Goal: Find specific page/section: Find specific page/section

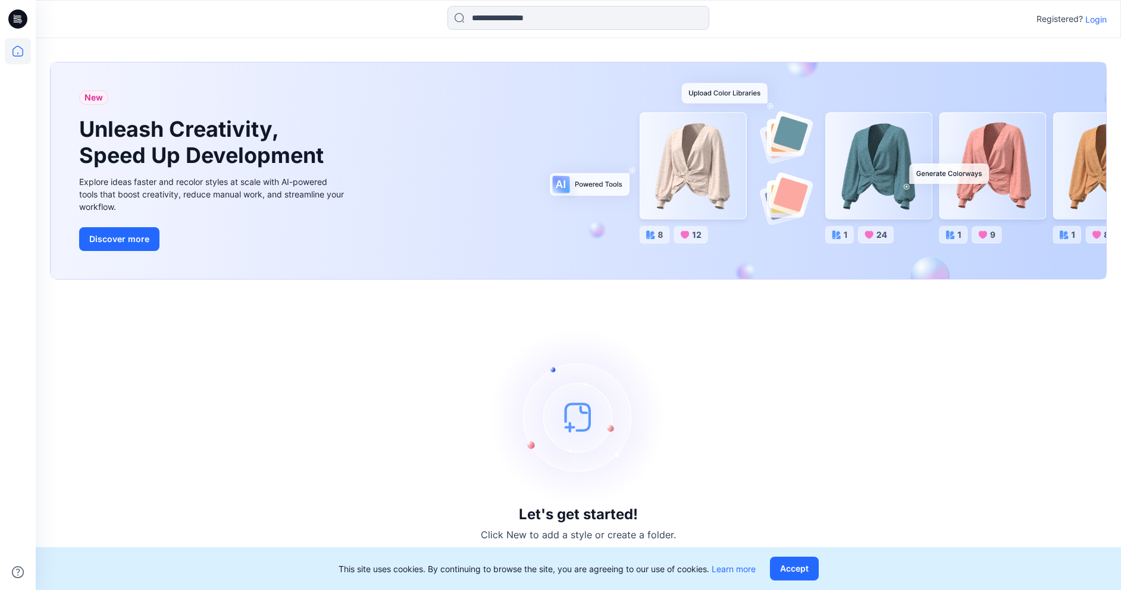
click at [1092, 20] on p "Login" at bounding box center [1095, 19] width 21 height 12
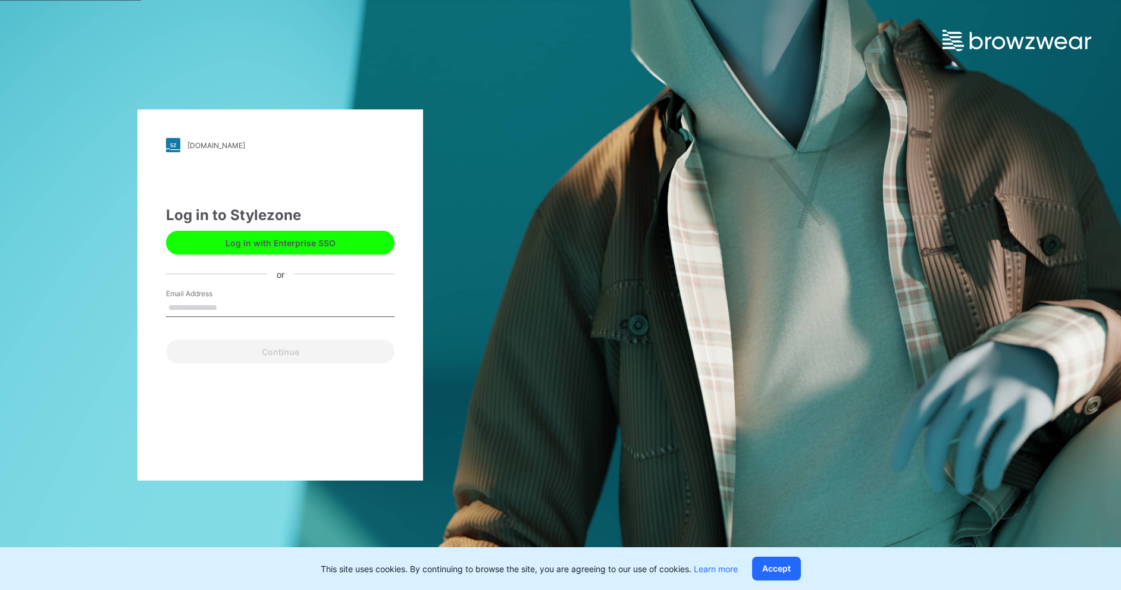
click at [219, 310] on input "Email Address" at bounding box center [280, 308] width 228 height 18
type input "**********"
click at [247, 356] on button "Continue" at bounding box center [280, 352] width 228 height 24
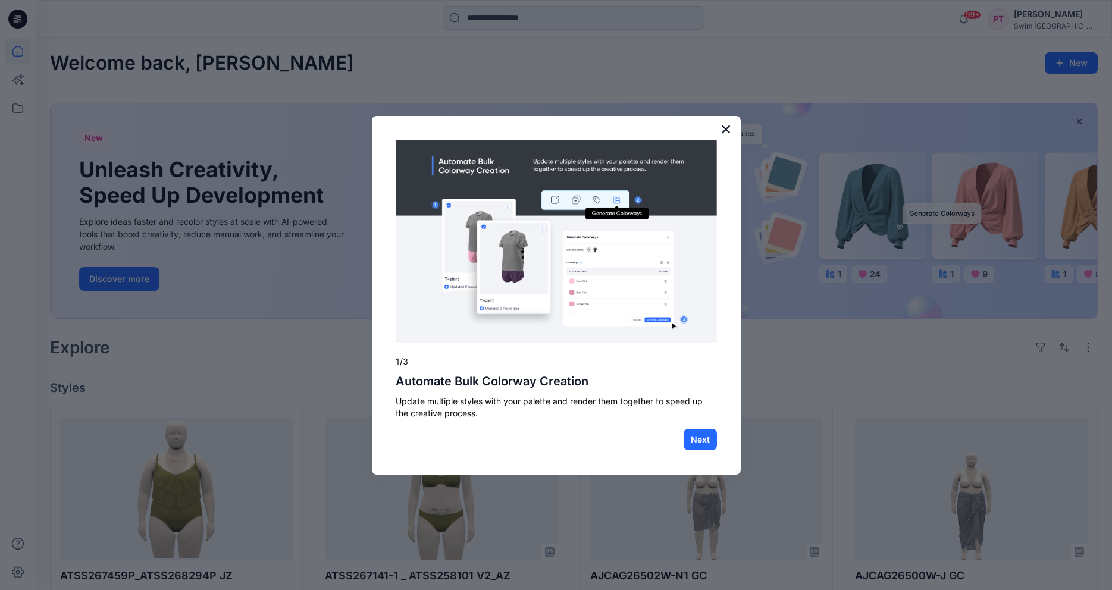
click at [729, 127] on button "×" at bounding box center [725, 129] width 11 height 19
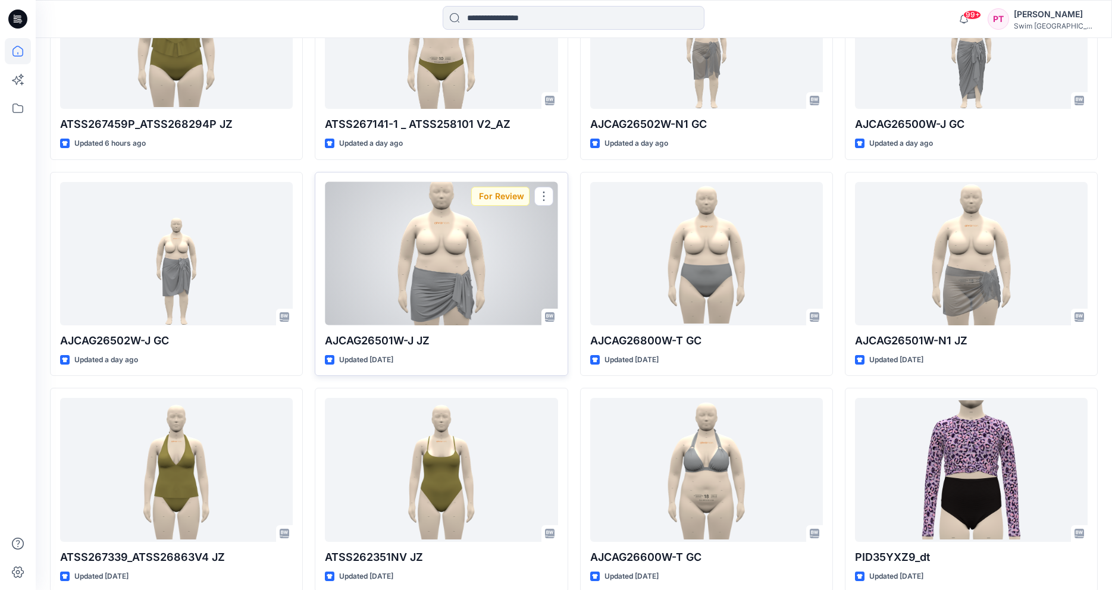
scroll to position [511, 0]
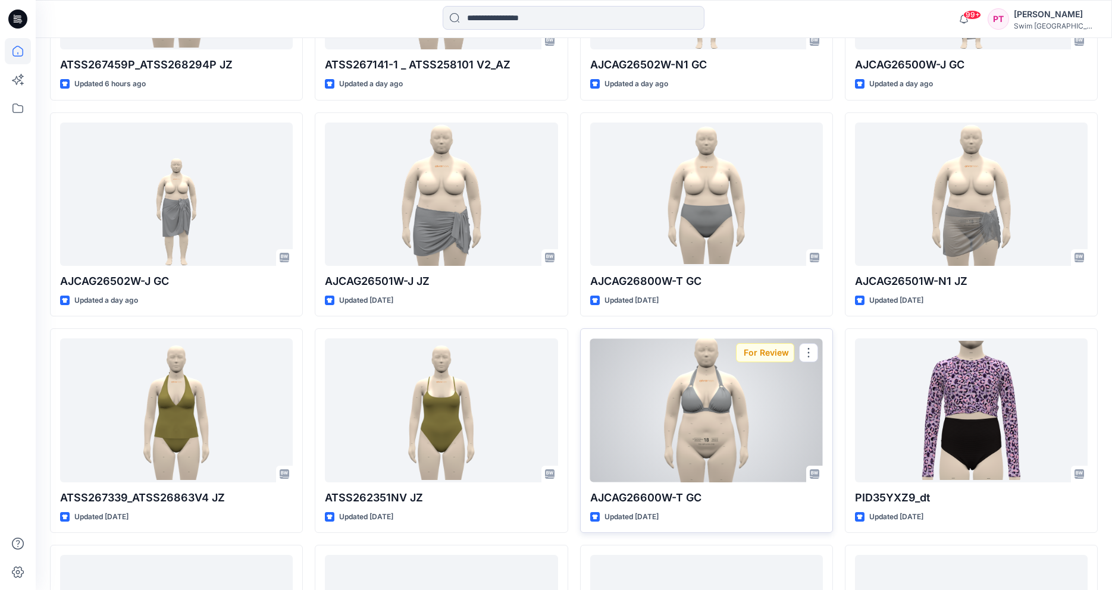
click at [753, 355] on div "For Review" at bounding box center [765, 352] width 58 height 19
click at [692, 392] on div at bounding box center [706, 409] width 233 height 143
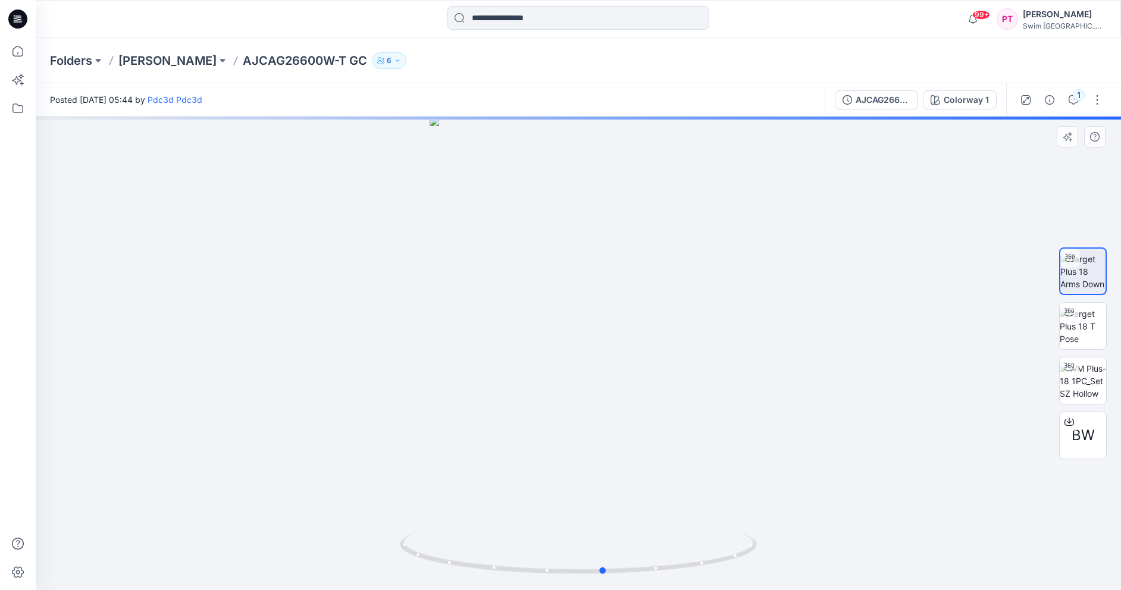
drag, startPoint x: 847, startPoint y: 309, endPoint x: 867, endPoint y: 306, distance: 21.0
click at [867, 306] on div at bounding box center [578, 354] width 1085 height 474
click at [1083, 324] on img at bounding box center [1082, 326] width 46 height 37
drag, startPoint x: 814, startPoint y: 377, endPoint x: 688, endPoint y: 410, distance: 130.4
click at [688, 410] on div at bounding box center [578, 354] width 1085 height 474
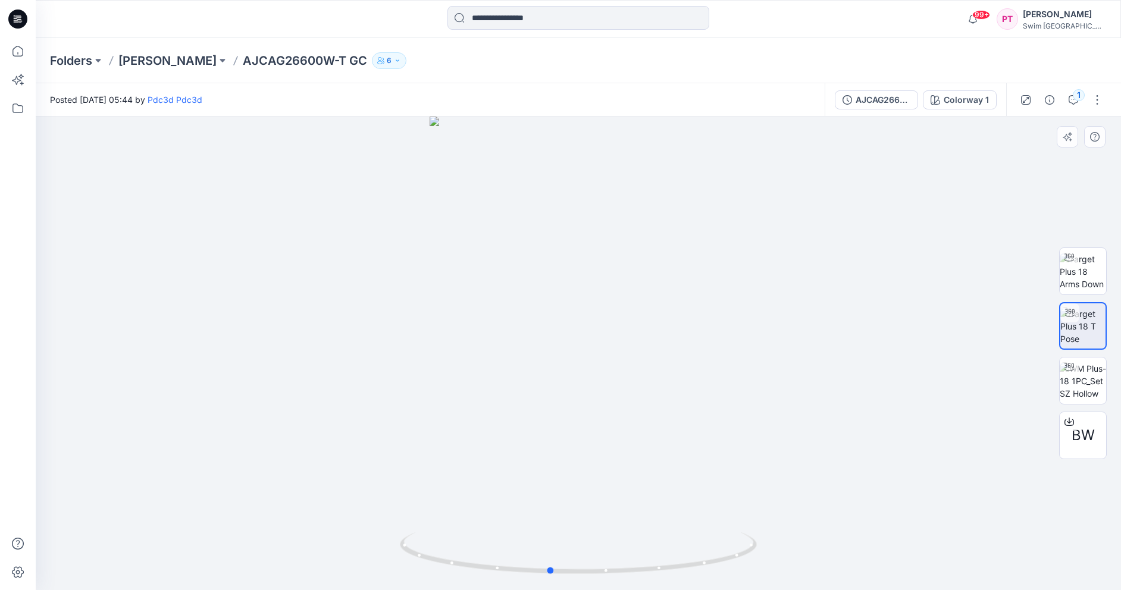
drag, startPoint x: 685, startPoint y: 405, endPoint x: 791, endPoint y: 349, distance: 120.0
click at [791, 349] on div at bounding box center [578, 354] width 1085 height 474
drag, startPoint x: 791, startPoint y: 337, endPoint x: 833, endPoint y: 333, distance: 41.8
click at [833, 333] on div at bounding box center [578, 354] width 1085 height 474
drag, startPoint x: 721, startPoint y: 333, endPoint x: 774, endPoint y: 327, distance: 53.2
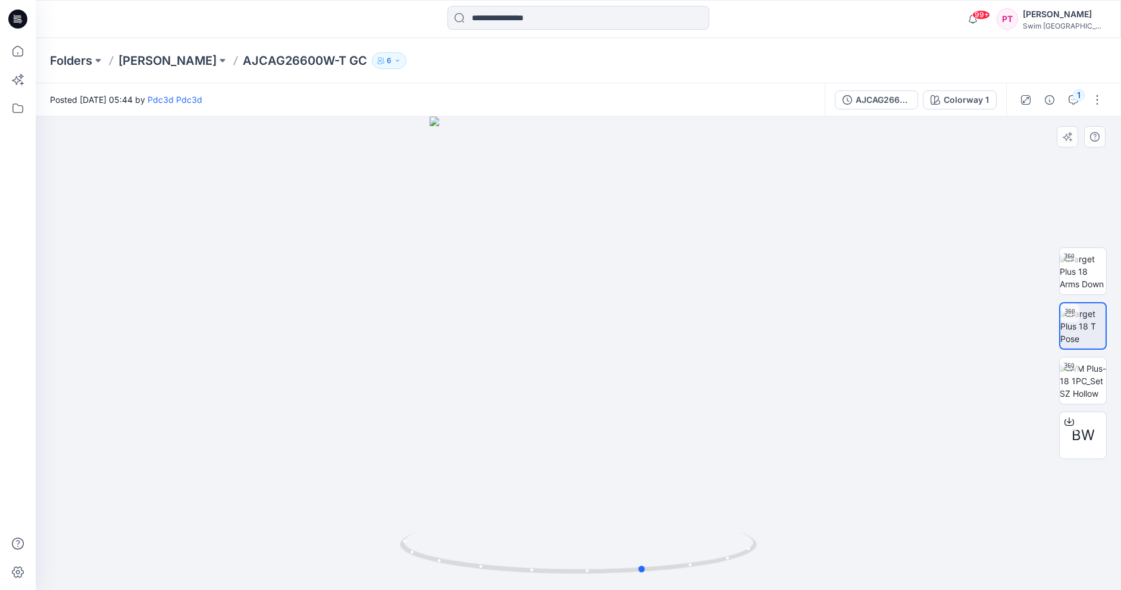
click at [774, 327] on div at bounding box center [578, 354] width 1085 height 474
drag, startPoint x: 732, startPoint y: 347, endPoint x: 650, endPoint y: 360, distance: 83.2
click at [653, 366] on div at bounding box center [578, 354] width 1085 height 474
click at [1076, 96] on div "1" at bounding box center [1079, 95] width 12 height 12
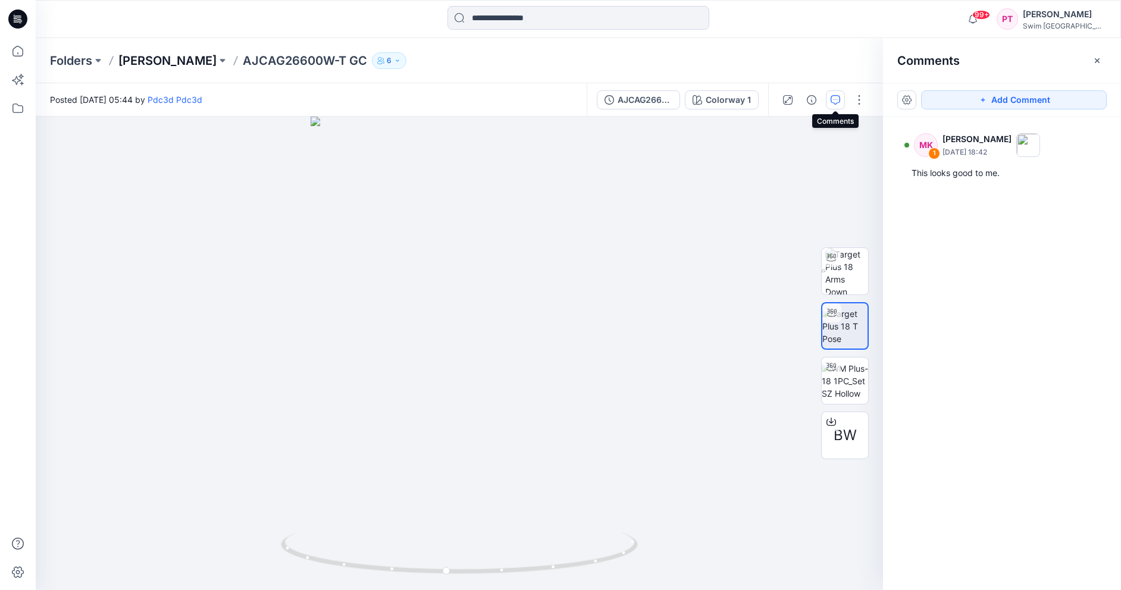
click at [177, 59] on p "[PERSON_NAME]" at bounding box center [167, 60] width 98 height 17
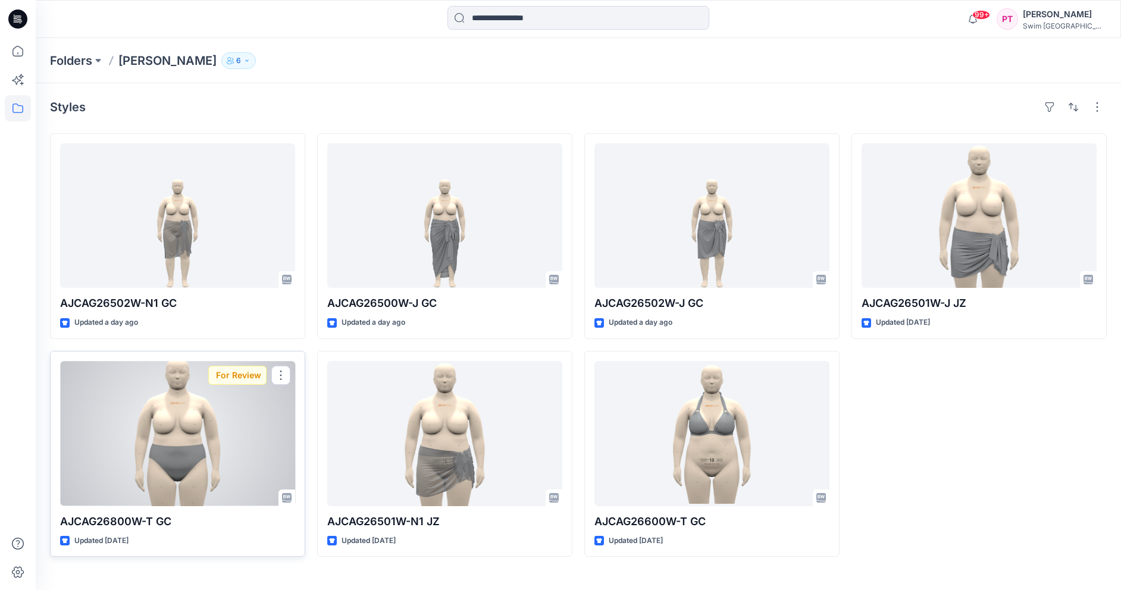
click at [168, 476] on div at bounding box center [177, 433] width 235 height 145
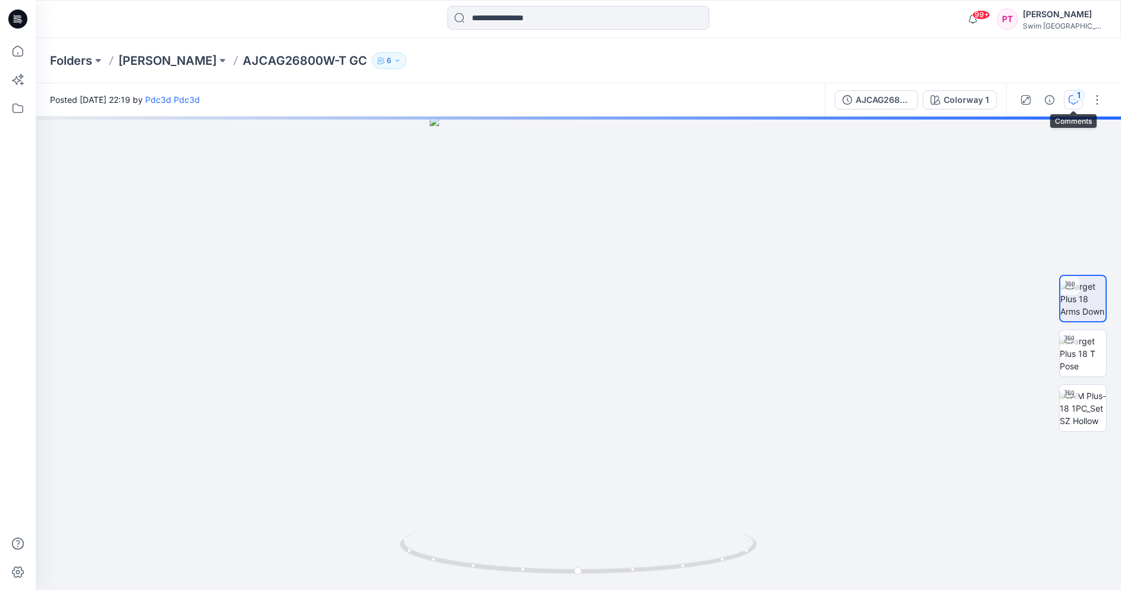
click at [1073, 105] on button "1" at bounding box center [1073, 99] width 19 height 19
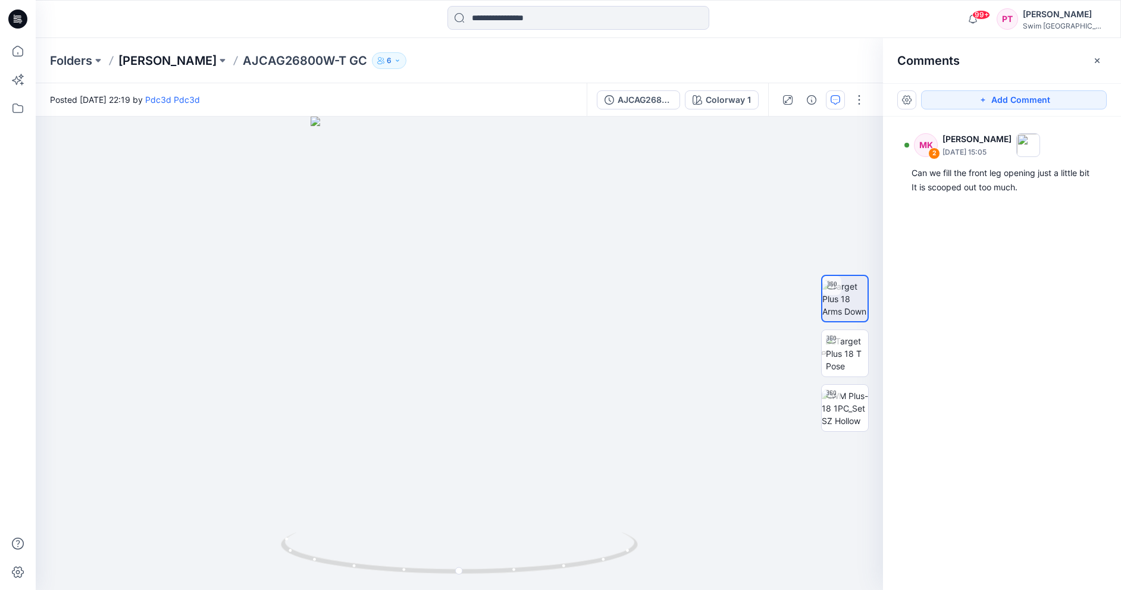
click at [172, 57] on p "[PERSON_NAME]" at bounding box center [167, 60] width 98 height 17
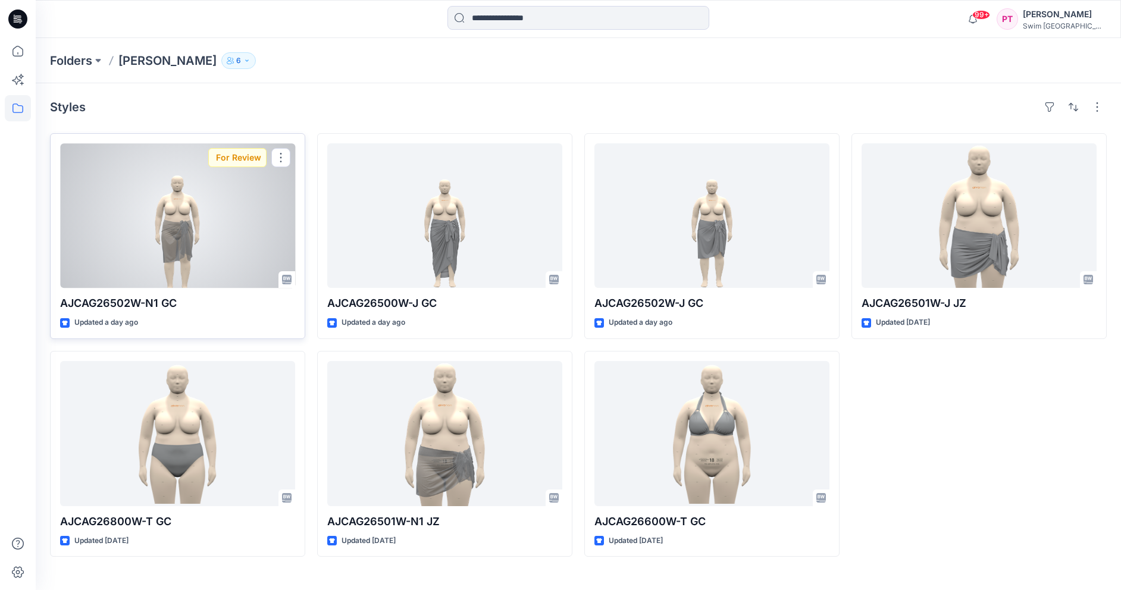
click at [190, 253] on div at bounding box center [177, 215] width 235 height 145
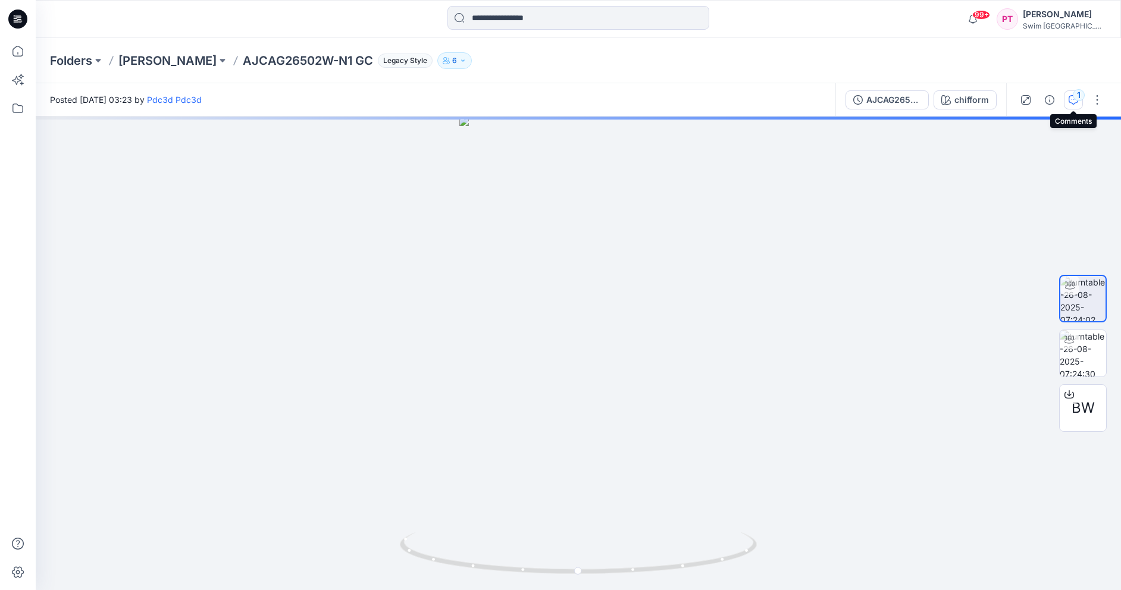
click at [1076, 101] on div "1" at bounding box center [1079, 95] width 12 height 12
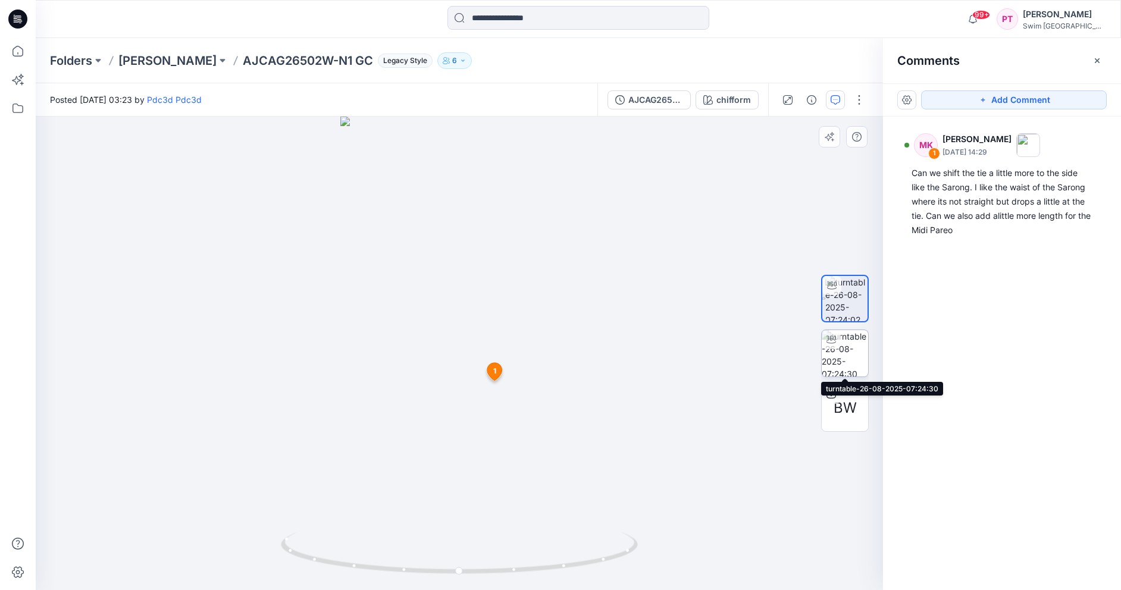
click at [832, 356] on img at bounding box center [845, 353] width 46 height 46
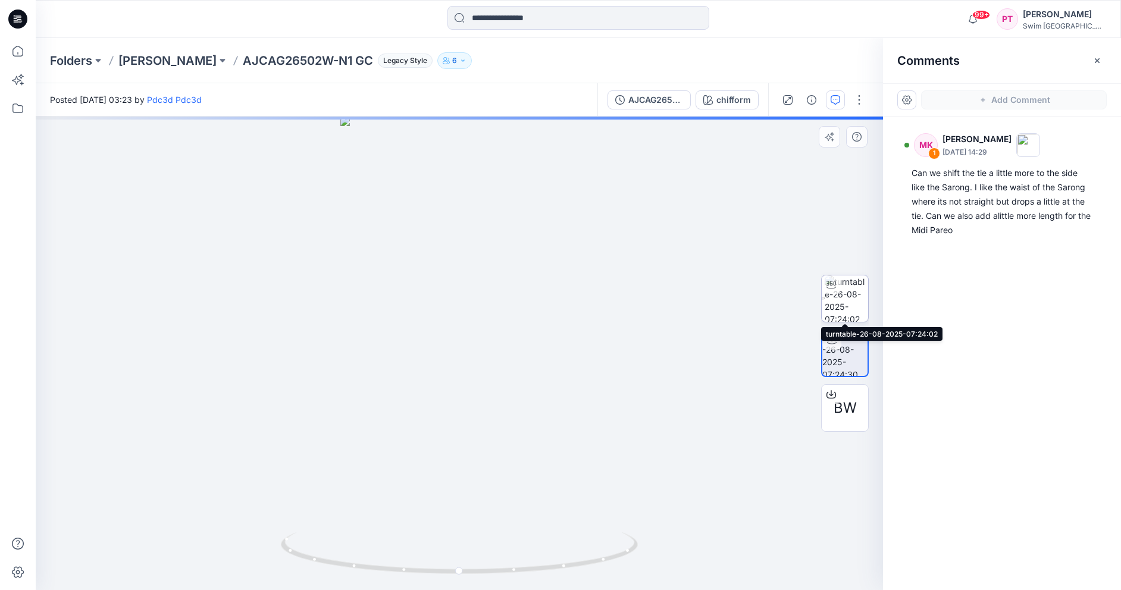
click at [839, 302] on img at bounding box center [845, 298] width 43 height 46
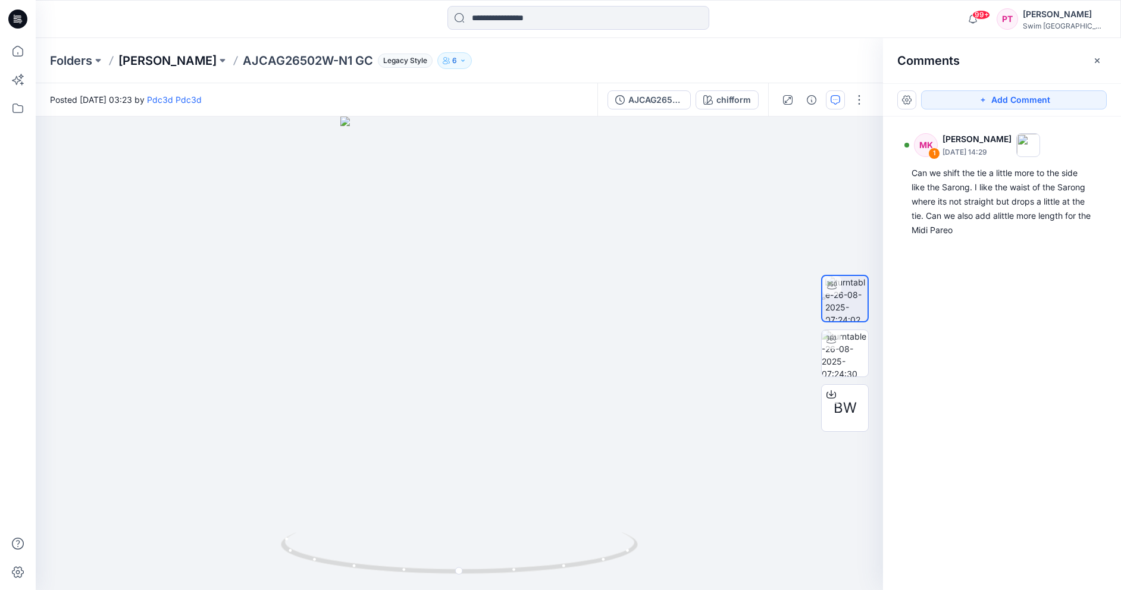
click at [177, 56] on p "[PERSON_NAME]" at bounding box center [167, 60] width 98 height 17
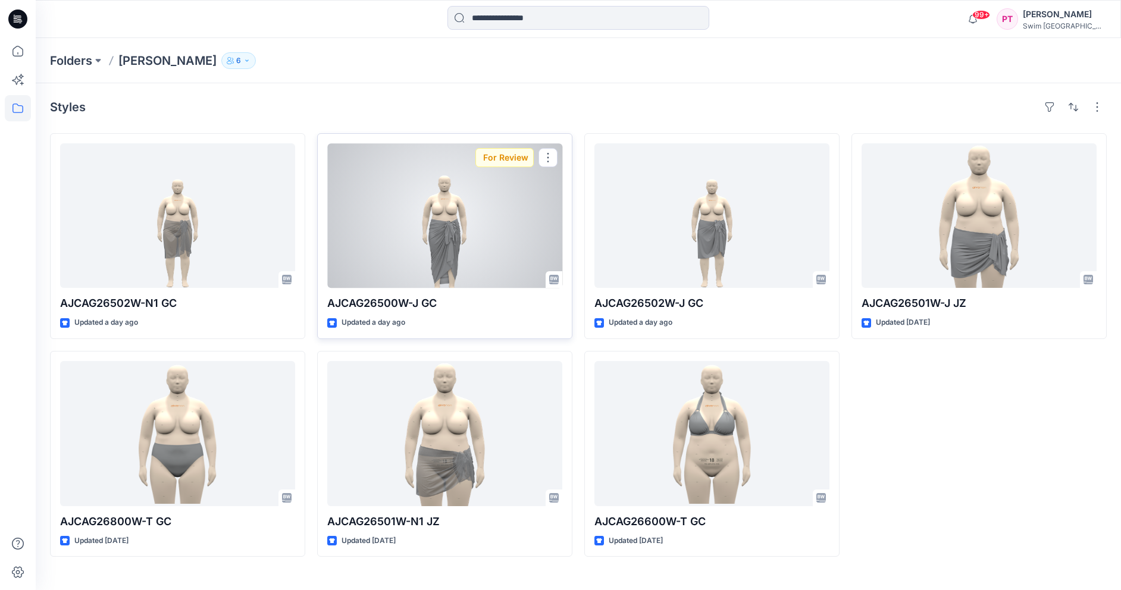
click at [457, 231] on div at bounding box center [444, 215] width 235 height 145
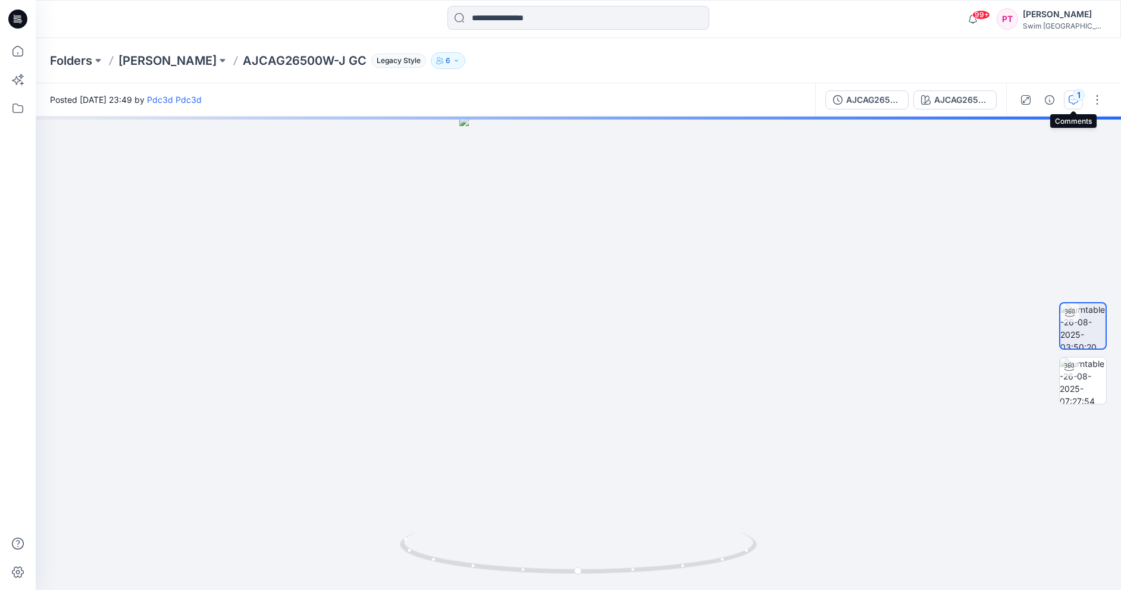
click at [1077, 95] on div "1" at bounding box center [1079, 95] width 12 height 12
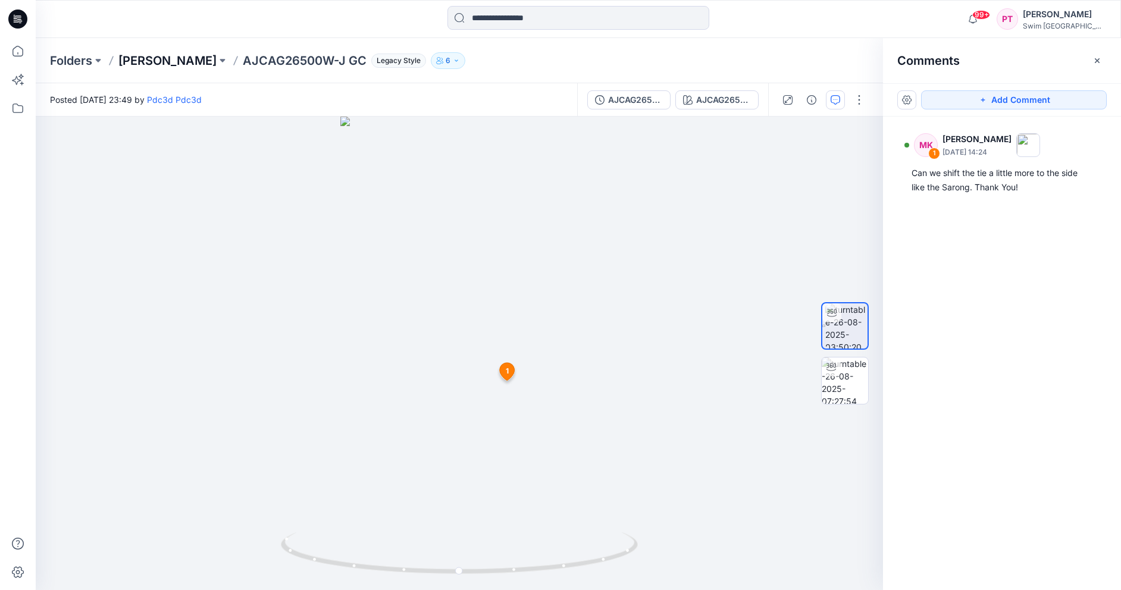
click at [183, 59] on p "[PERSON_NAME]" at bounding box center [167, 60] width 98 height 17
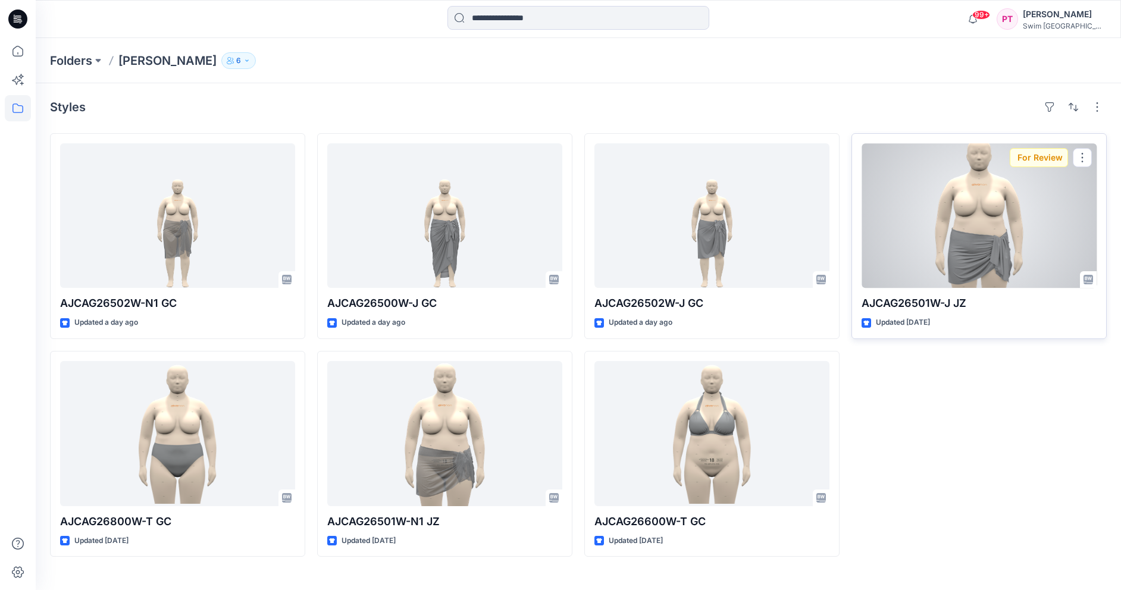
click at [928, 231] on div at bounding box center [978, 215] width 235 height 145
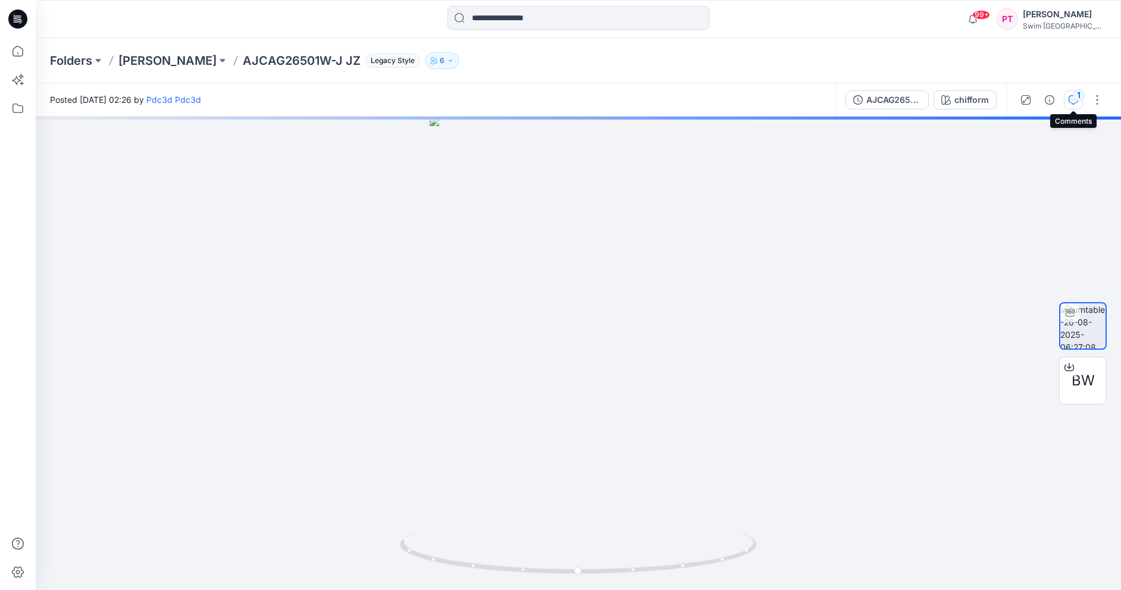
click at [1075, 98] on div "1" at bounding box center [1079, 95] width 12 height 12
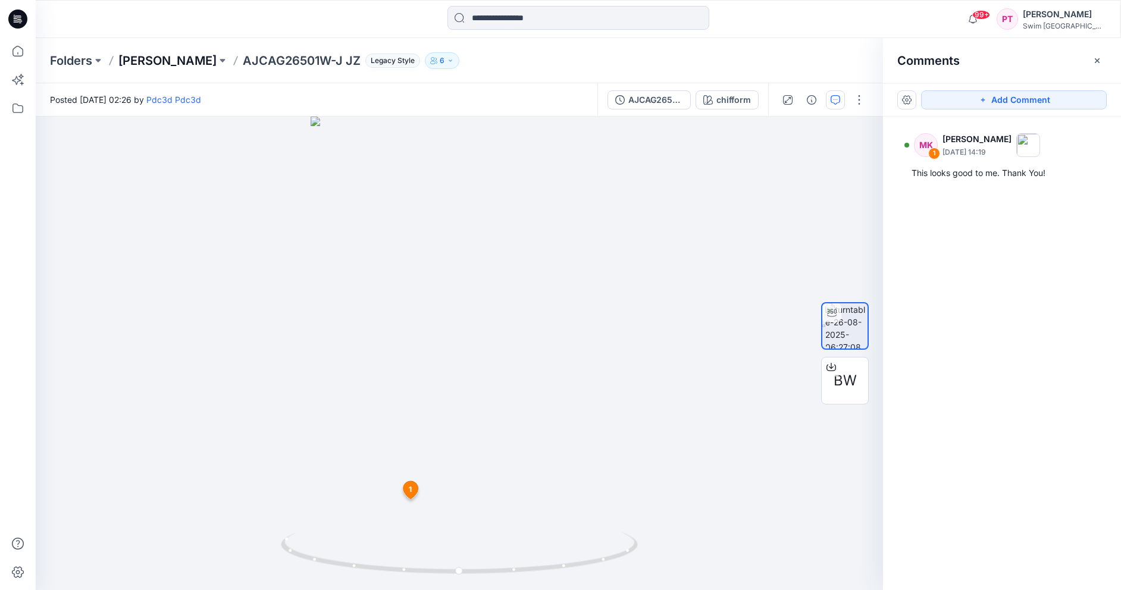
click at [155, 63] on p "[PERSON_NAME]" at bounding box center [167, 60] width 98 height 17
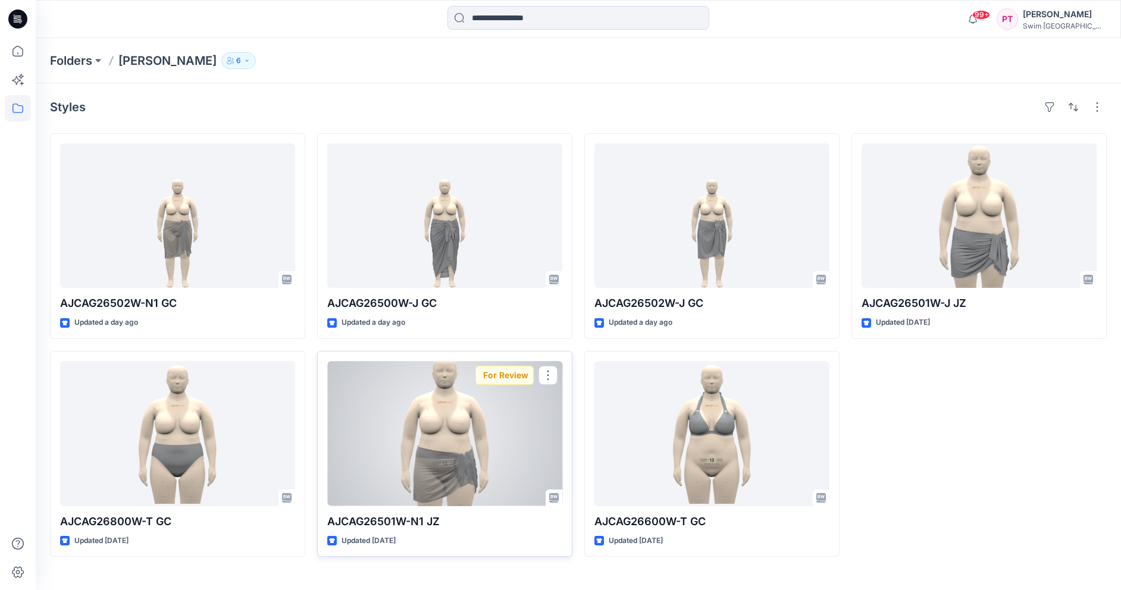
click at [443, 456] on div at bounding box center [444, 433] width 235 height 145
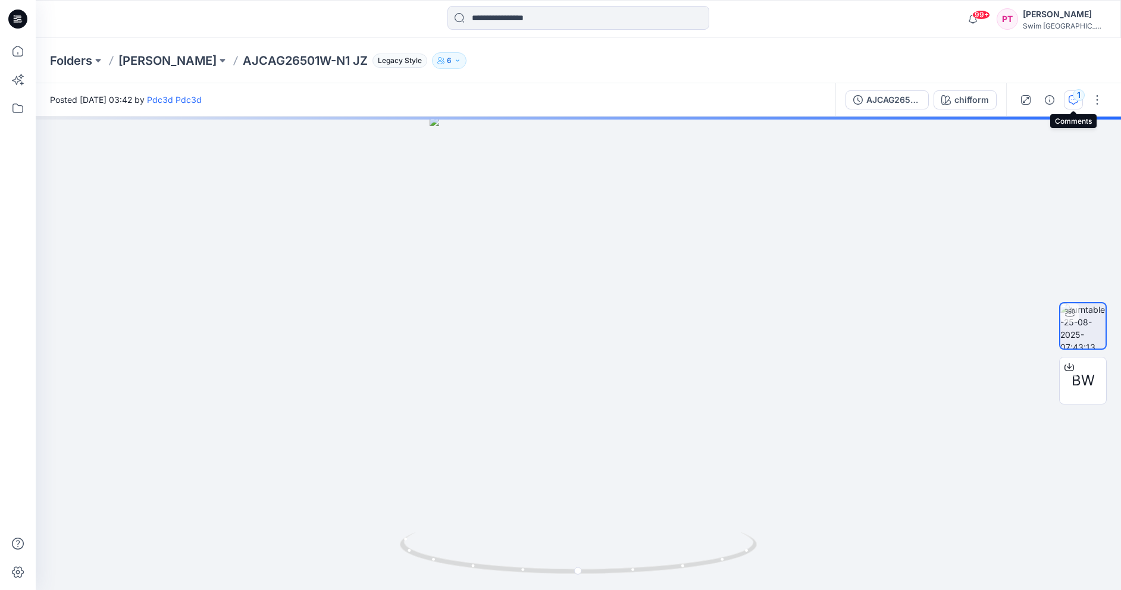
click at [1073, 100] on icon "button" at bounding box center [1073, 100] width 10 height 10
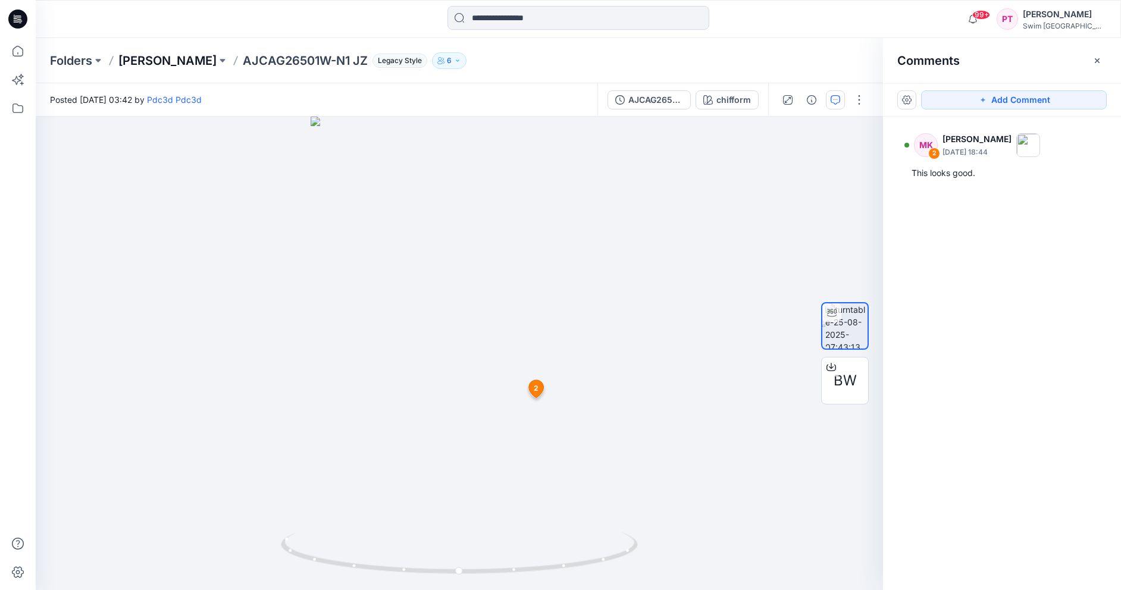
click at [146, 60] on p "[PERSON_NAME]" at bounding box center [167, 60] width 98 height 17
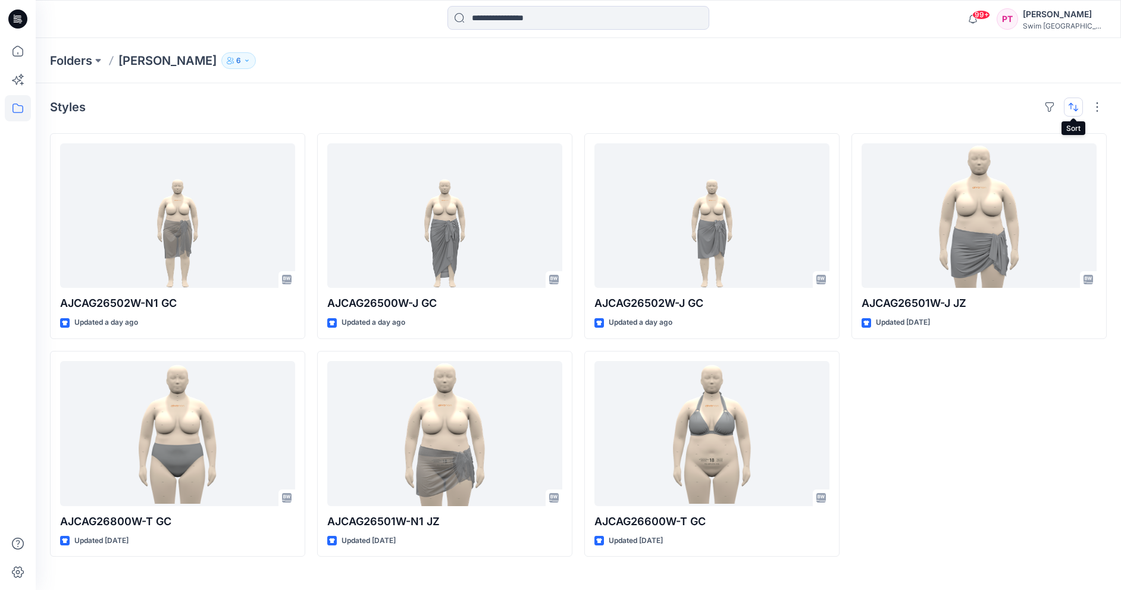
click at [1070, 106] on button "button" at bounding box center [1073, 107] width 19 height 19
drag, startPoint x: 895, startPoint y: 118, endPoint x: 963, endPoint y: 106, distance: 68.9
click at [896, 117] on div "Styles Last update A to Z AJCAG26502W-N1 GC Updated a day ago AJCAG26800W-T GC …" at bounding box center [578, 336] width 1085 height 507
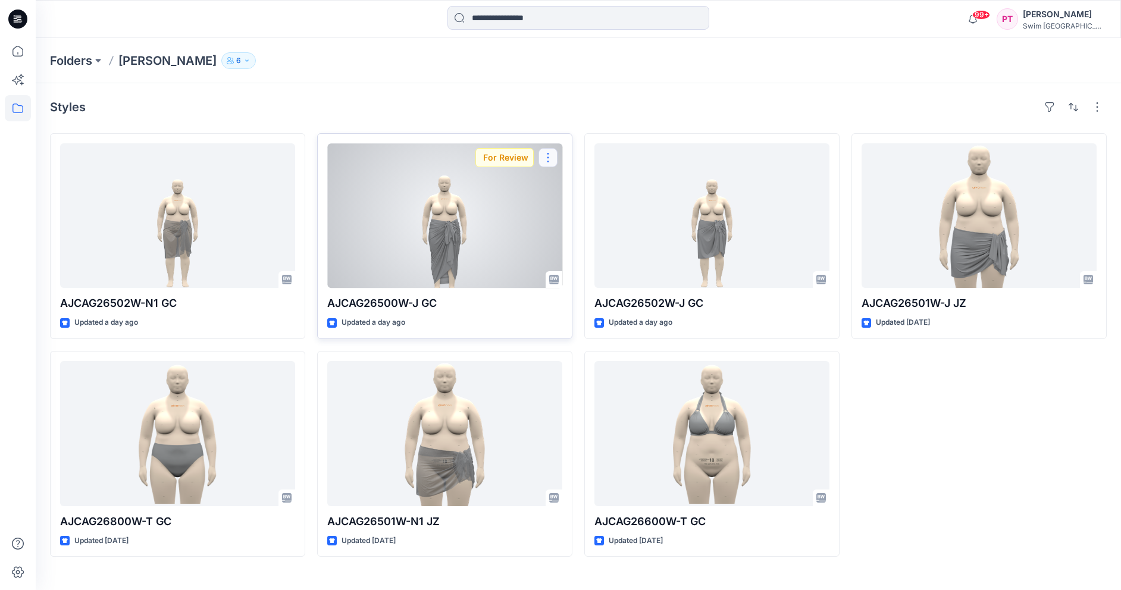
click at [547, 158] on button "button" at bounding box center [547, 157] width 19 height 19
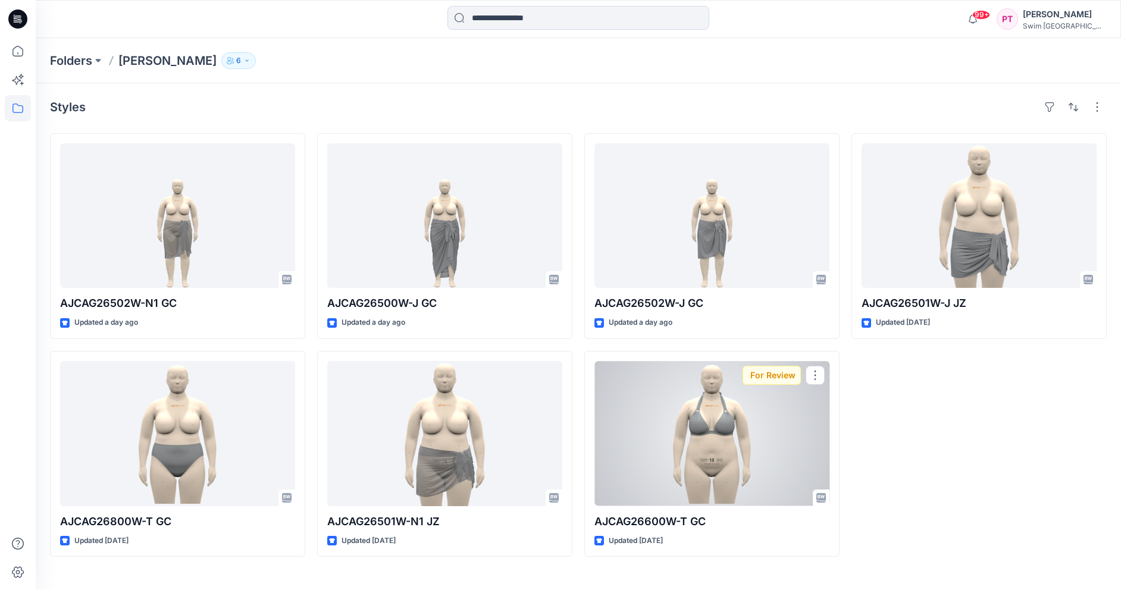
click at [766, 402] on div at bounding box center [711, 433] width 235 height 145
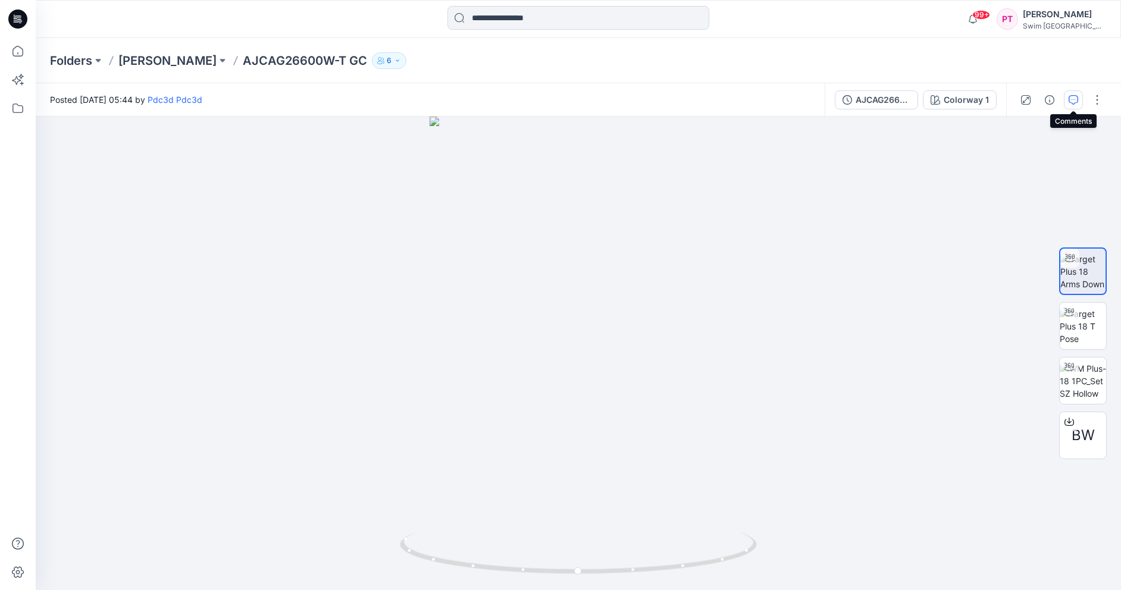
click at [1075, 98] on icon "button" at bounding box center [1073, 100] width 10 height 10
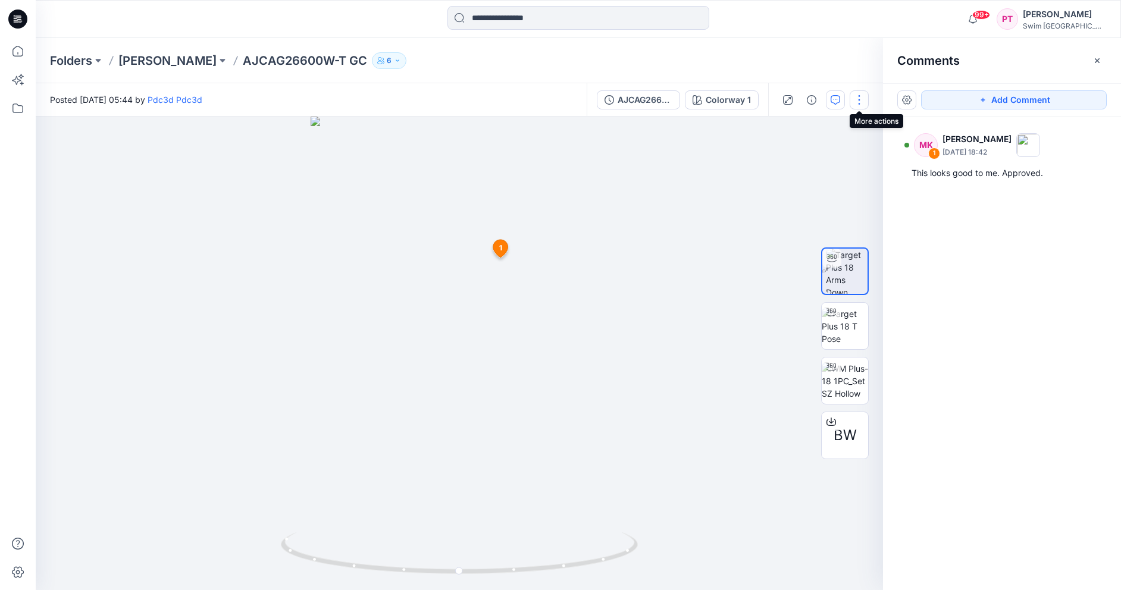
click at [860, 96] on button "button" at bounding box center [858, 99] width 19 height 19
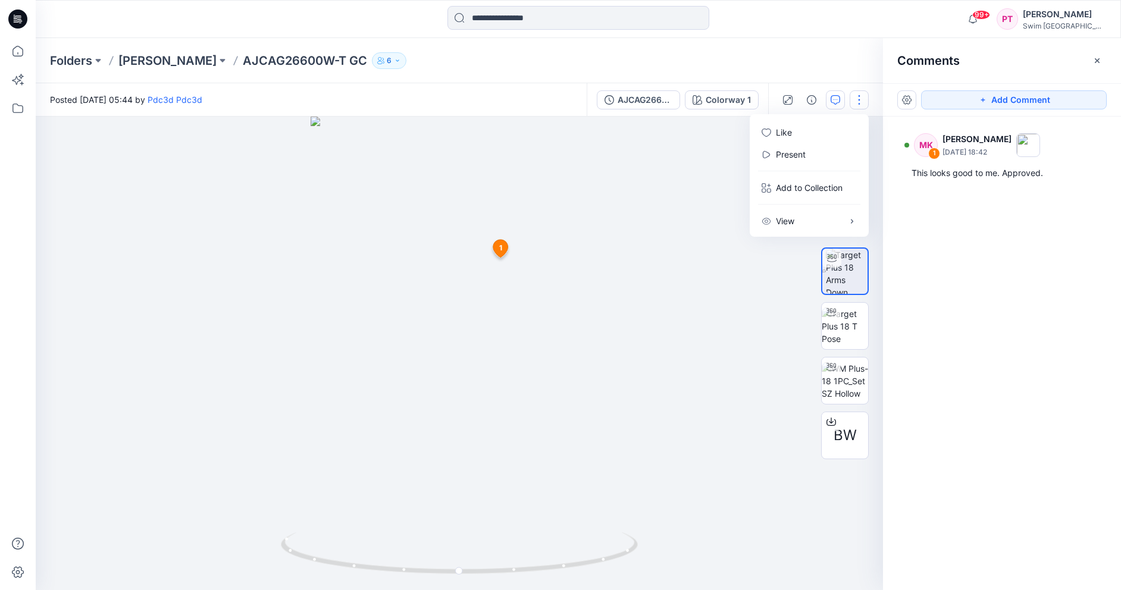
click at [860, 96] on button "button" at bounding box center [858, 99] width 19 height 19
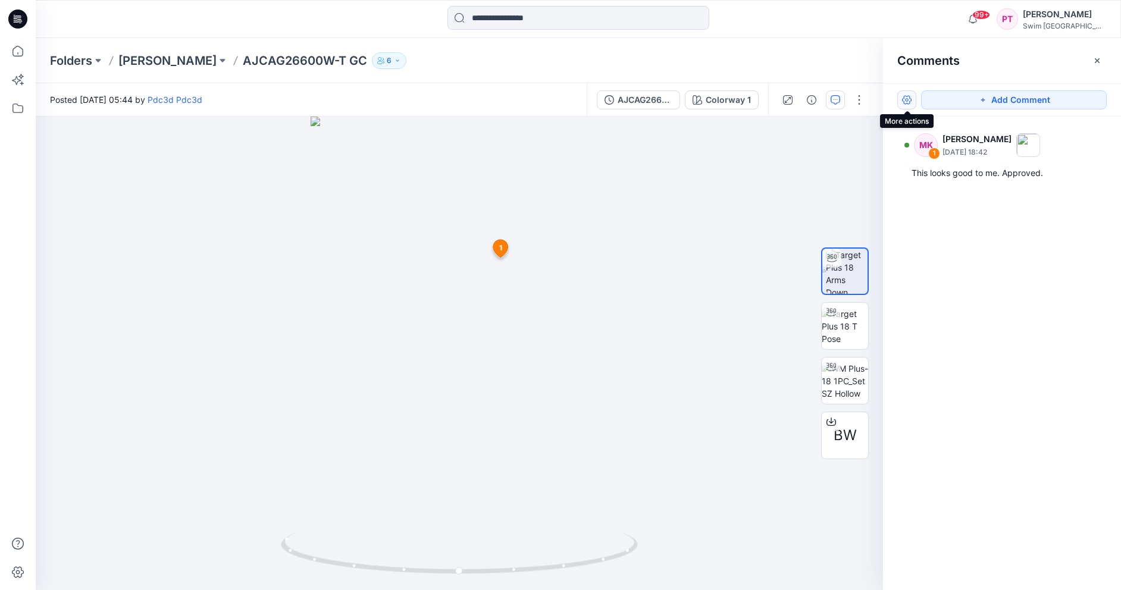
click at [909, 94] on button "button" at bounding box center [906, 99] width 19 height 19
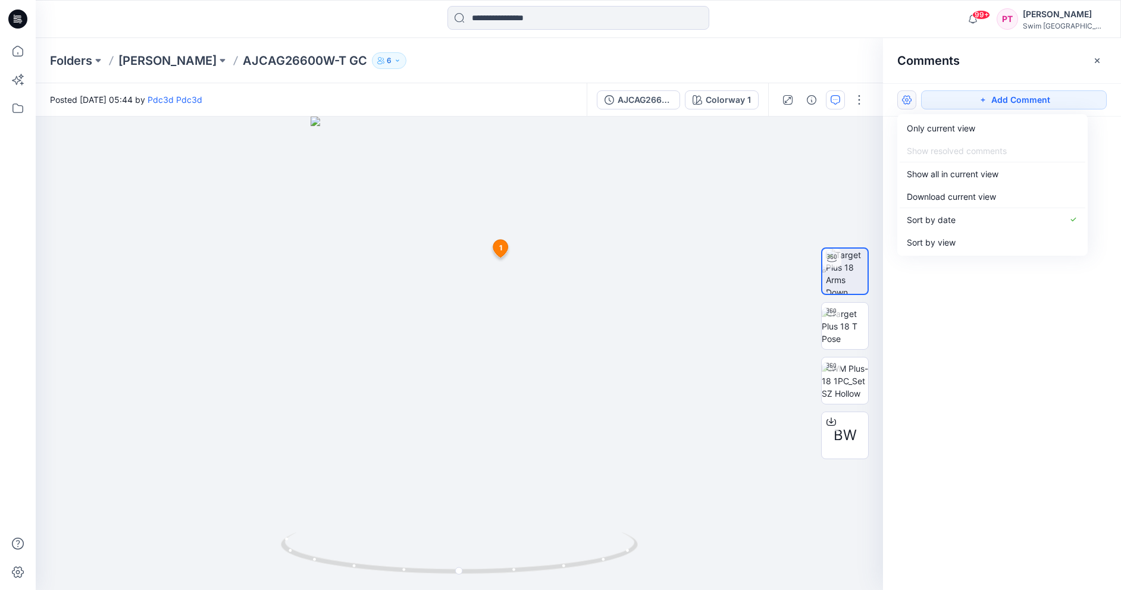
click at [909, 94] on button "button" at bounding box center [906, 99] width 19 height 19
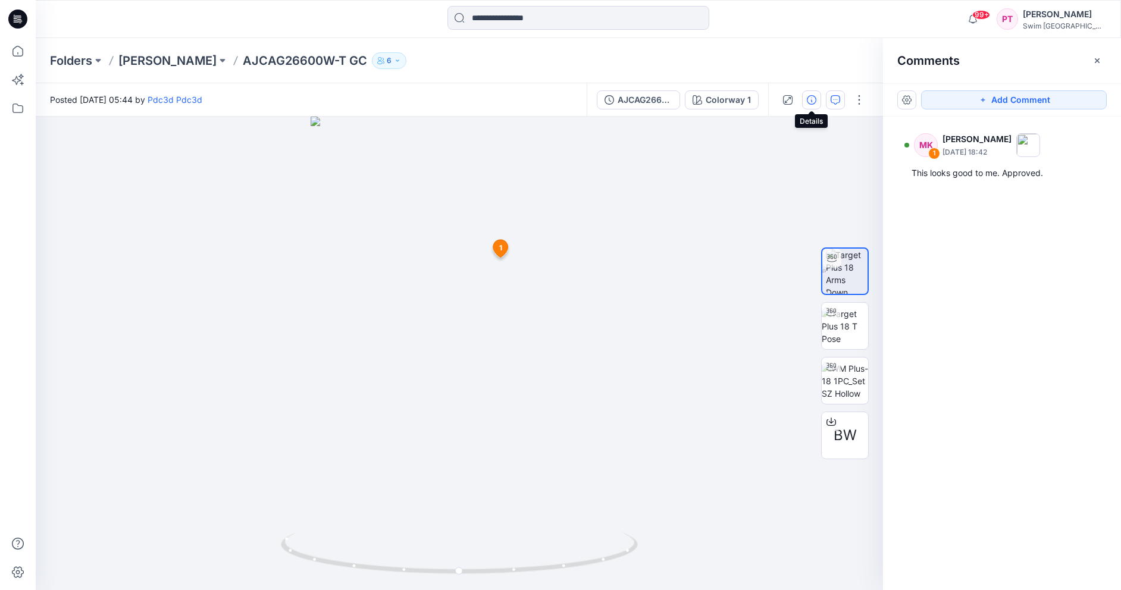
click at [811, 103] on icon "button" at bounding box center [812, 100] width 10 height 10
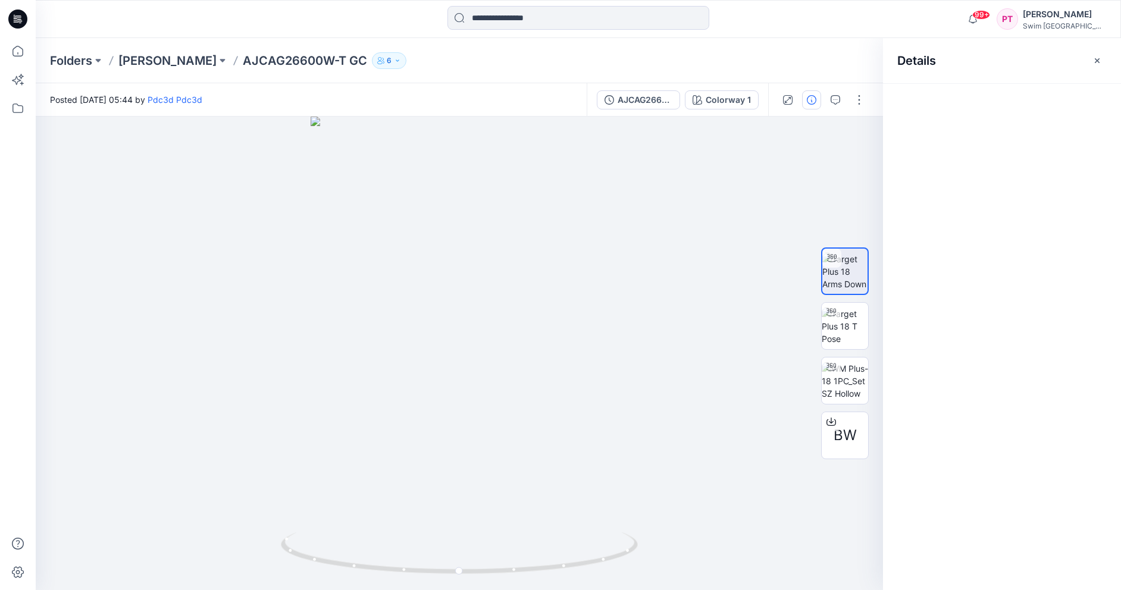
click at [809, 103] on icon "button" at bounding box center [812, 100] width 10 height 10
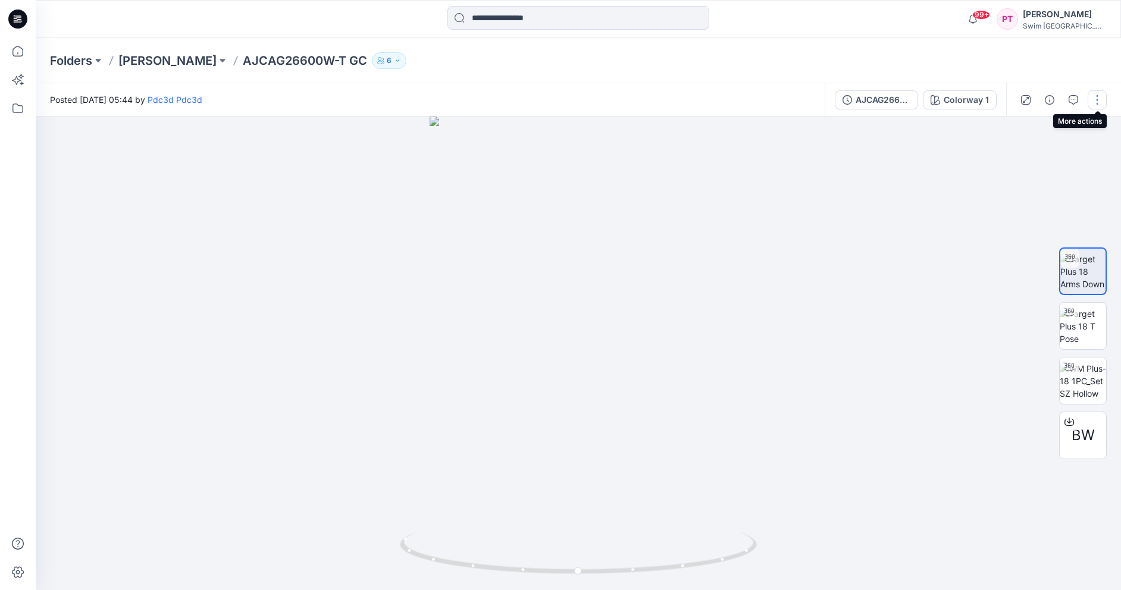
click at [1097, 104] on button "button" at bounding box center [1096, 99] width 19 height 19
click at [1027, 222] on p "View" at bounding box center [1023, 221] width 18 height 12
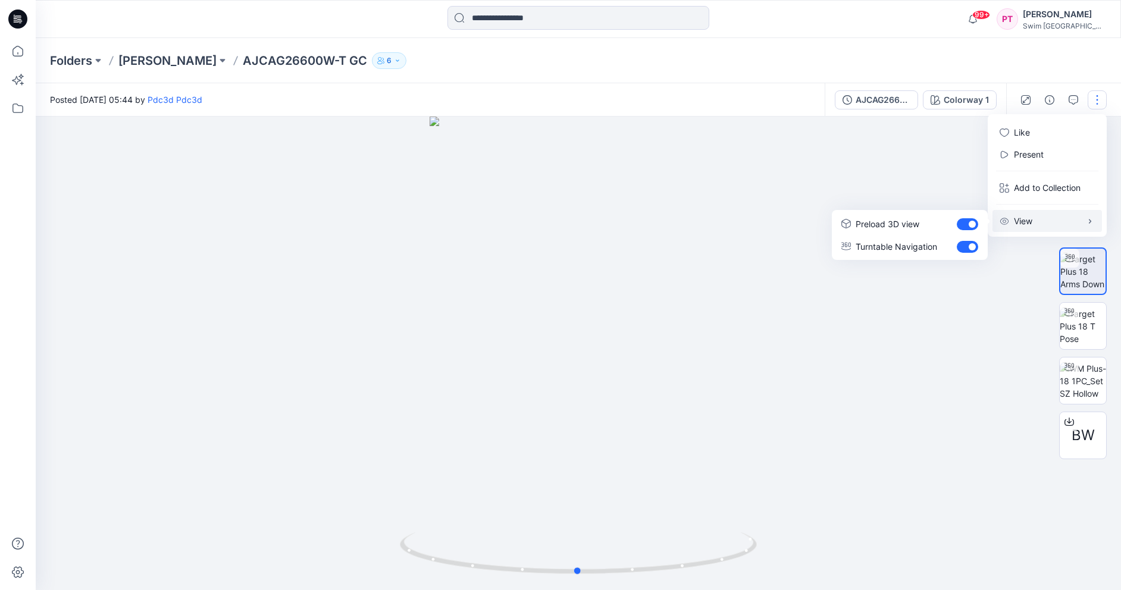
drag, startPoint x: 878, startPoint y: 190, endPoint x: 904, endPoint y: 178, distance: 28.2
click at [877, 190] on div at bounding box center [578, 354] width 1085 height 474
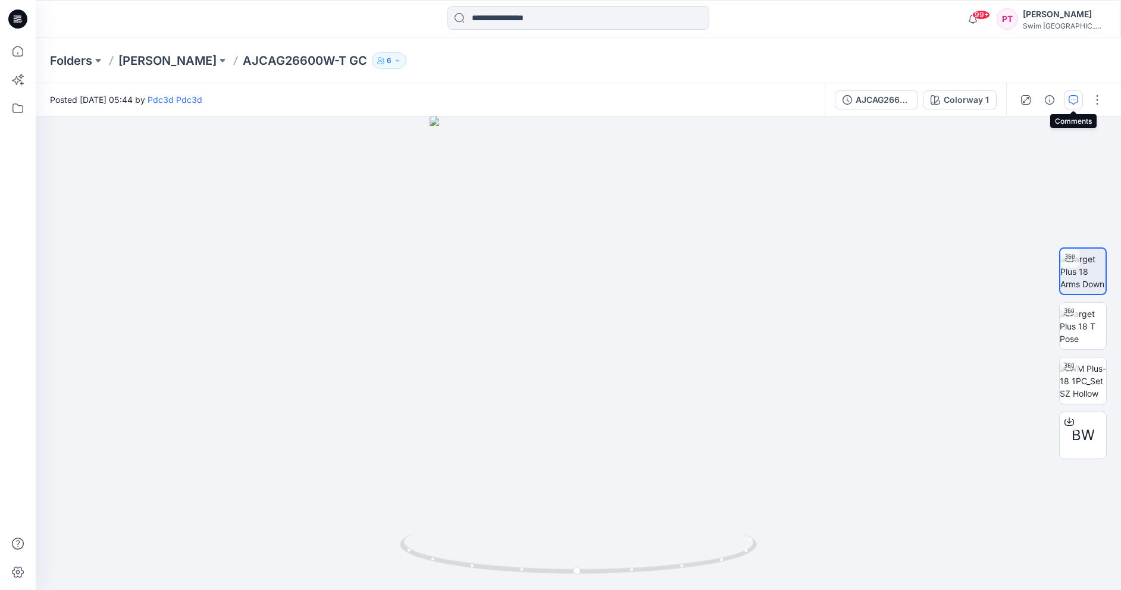
click at [1073, 93] on button "button" at bounding box center [1073, 99] width 19 height 19
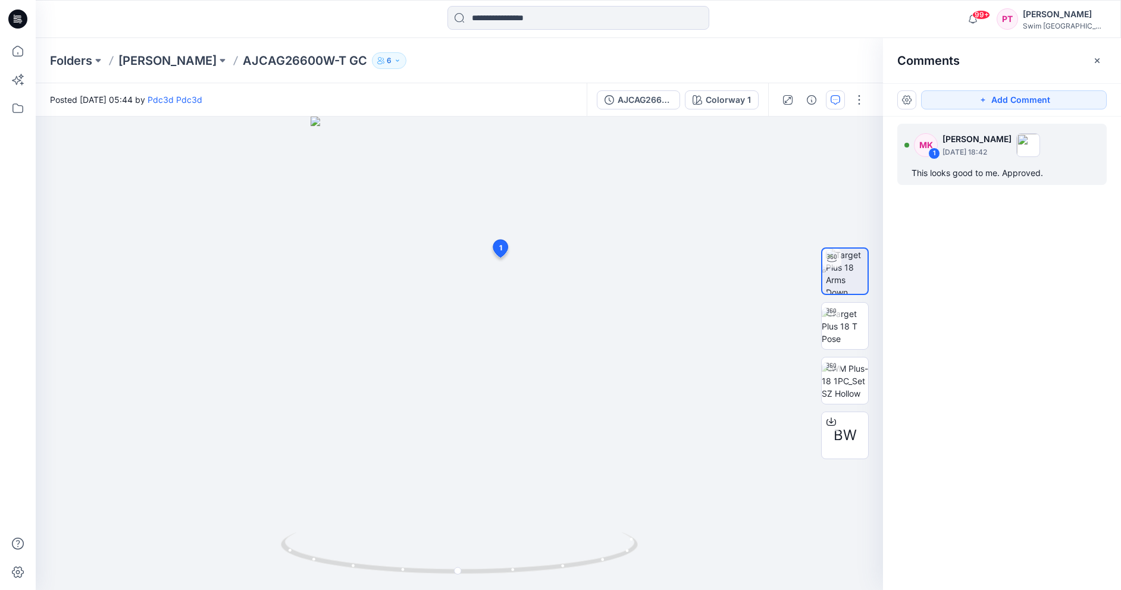
click at [977, 155] on p "[DATE] 18:42" at bounding box center [976, 152] width 69 height 12
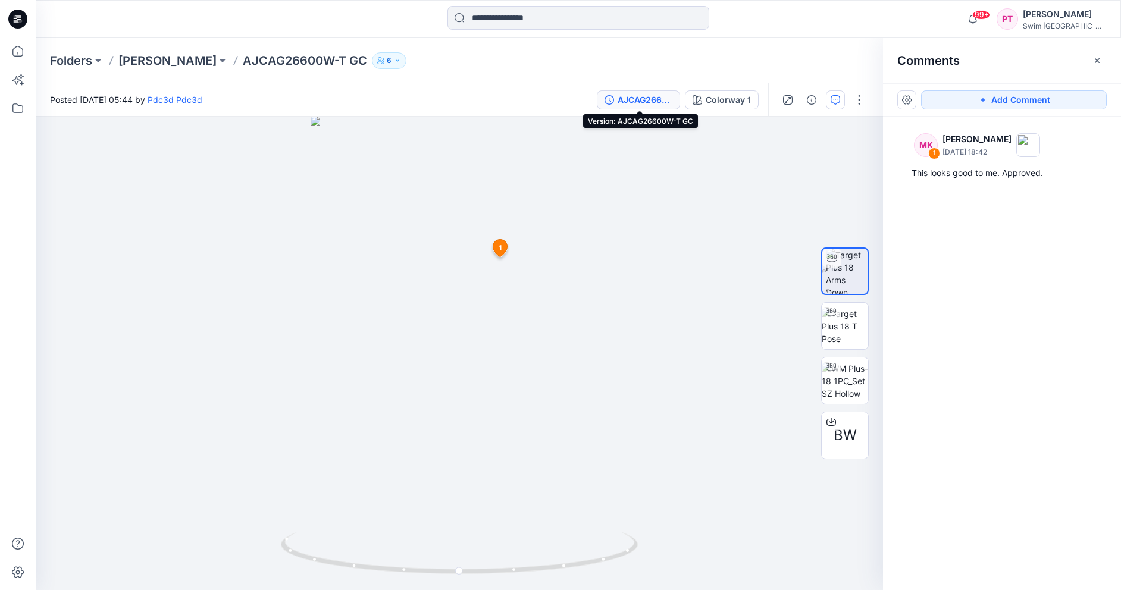
click at [647, 101] on div "AJCAG26600W-T GC" at bounding box center [644, 99] width 55 height 13
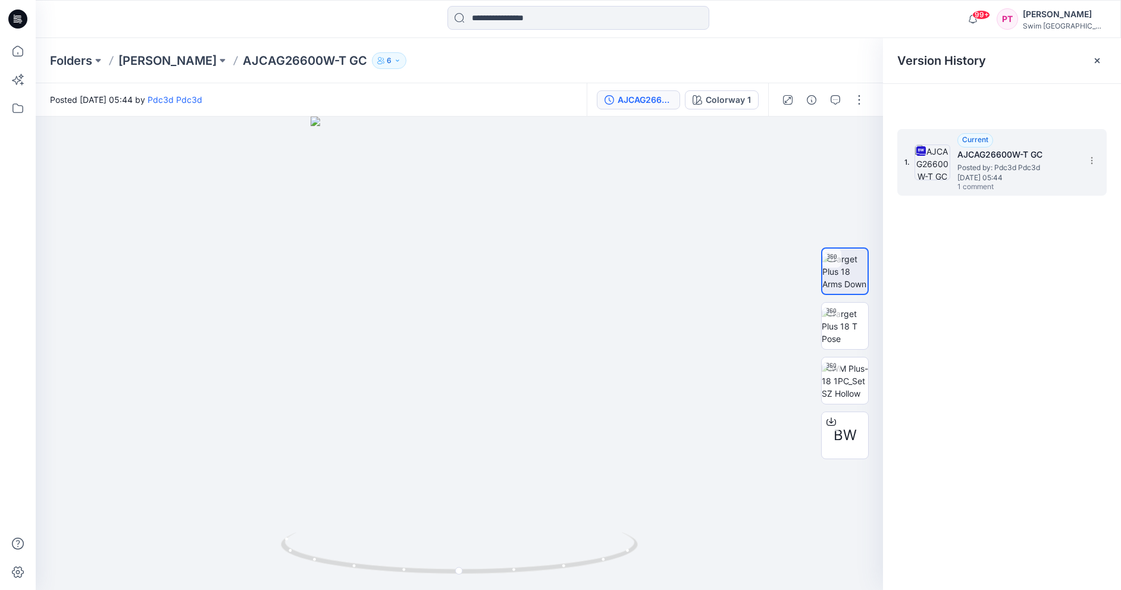
click at [973, 138] on span "Current" at bounding box center [975, 139] width 26 height 9
click at [1090, 158] on icon at bounding box center [1092, 161] width 10 height 10
click at [1087, 158] on icon at bounding box center [1092, 161] width 10 height 10
click at [717, 192] on div at bounding box center [459, 354] width 847 height 474
click at [717, 102] on div "Colorway 1" at bounding box center [728, 99] width 45 height 13
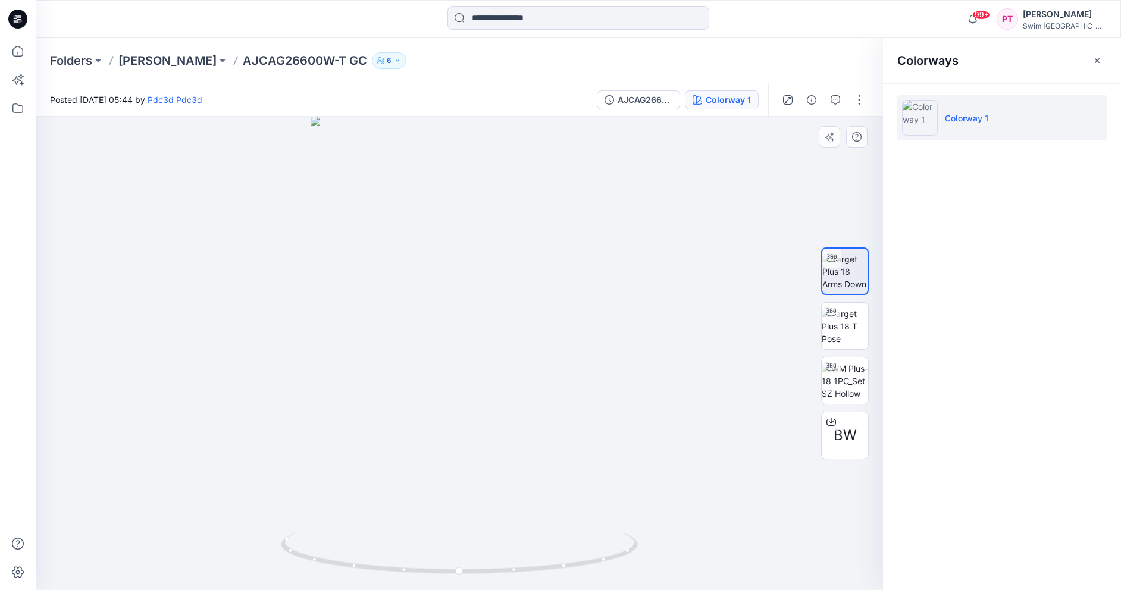
click at [40, 207] on div at bounding box center [459, 354] width 847 height 474
